Goal: Task Accomplishment & Management: Use online tool/utility

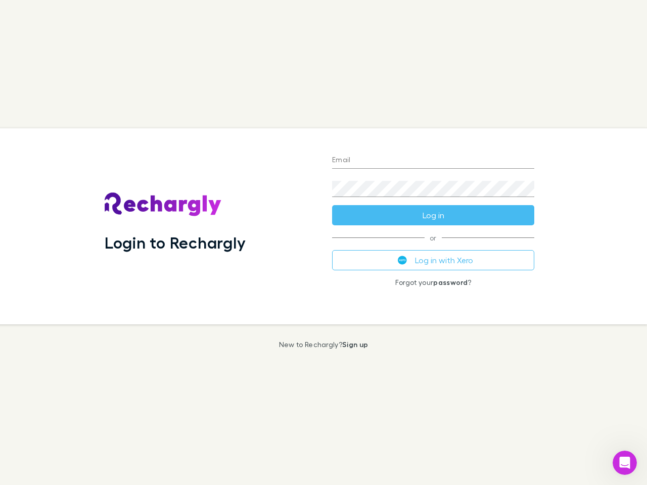
click at [324, 243] on div "Login to Rechargly" at bounding box center [211, 226] width 228 height 196
click at [433, 161] on input "Email" at bounding box center [433, 161] width 202 height 16
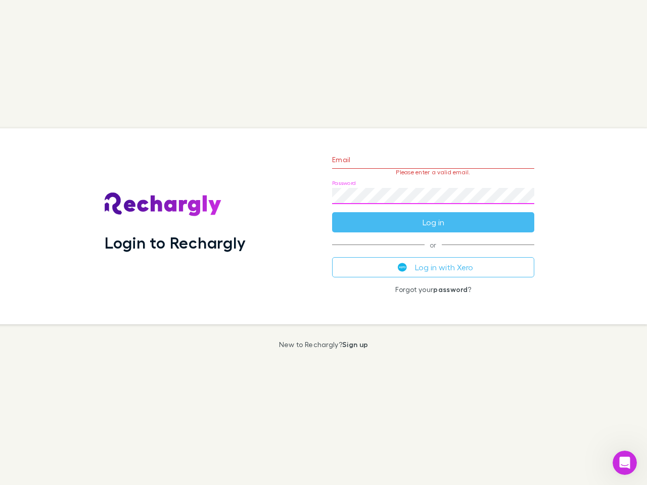
click at [433, 215] on form "Email Please enter a valid email. Password Log in" at bounding box center [433, 189] width 202 height 88
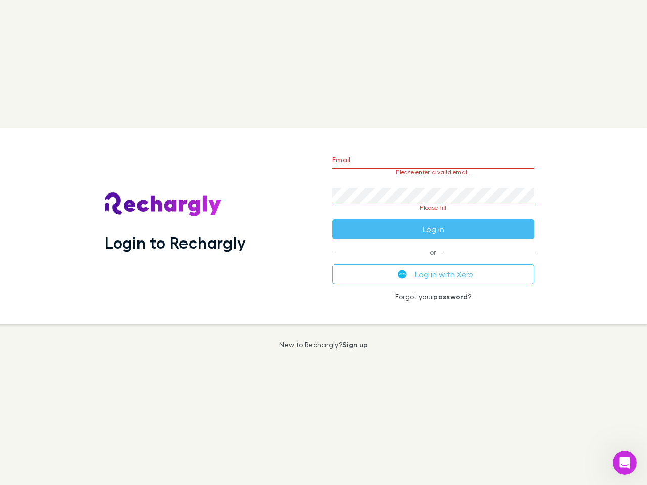
click at [433, 260] on div "Email Please enter a valid email. Password Please fill Log in or Log in with Xe…" at bounding box center [433, 226] width 218 height 196
click at [625, 463] on icon "Open Intercom Messenger" at bounding box center [625, 463] width 17 height 17
